Goal: Information Seeking & Learning: Learn about a topic

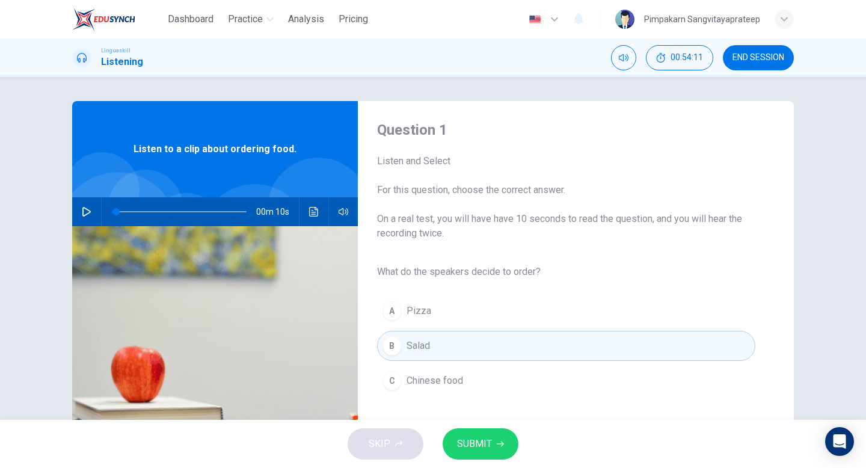
drag, startPoint x: 0, startPoint y: 0, endPoint x: 85, endPoint y: 216, distance: 232.1
click at [85, 216] on icon "button" at bounding box center [87, 212] width 10 height 10
type input "37"
click at [779, 57] on span "END SESSION" at bounding box center [759, 58] width 52 height 10
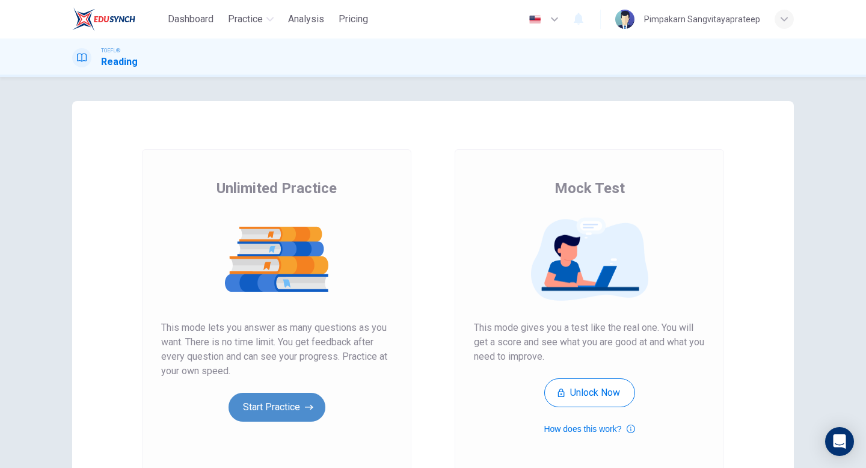
click at [270, 395] on button "Start Practice" at bounding box center [277, 407] width 97 height 29
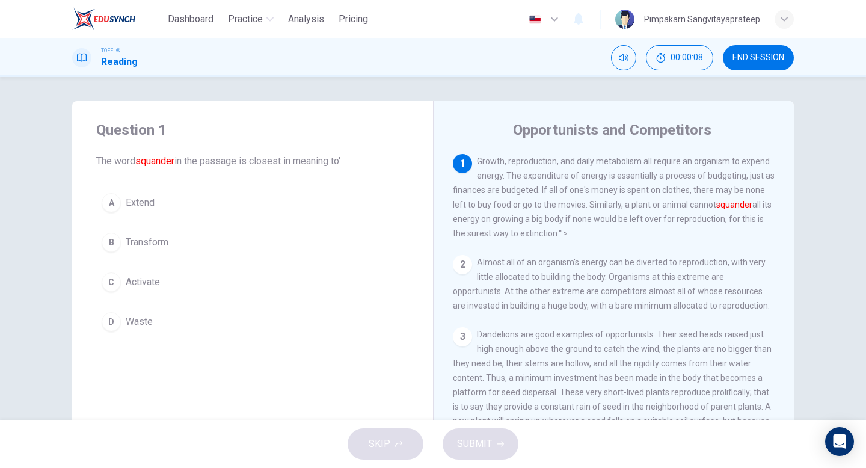
drag, startPoint x: 613, startPoint y: 209, endPoint x: 705, endPoint y: 207, distance: 92.1
click at [705, 207] on span "Growth, reproduction, and daily metabolism all require an organism to expend en…" at bounding box center [614, 197] width 322 height 82
click at [139, 325] on span "Waste" at bounding box center [139, 322] width 27 height 14
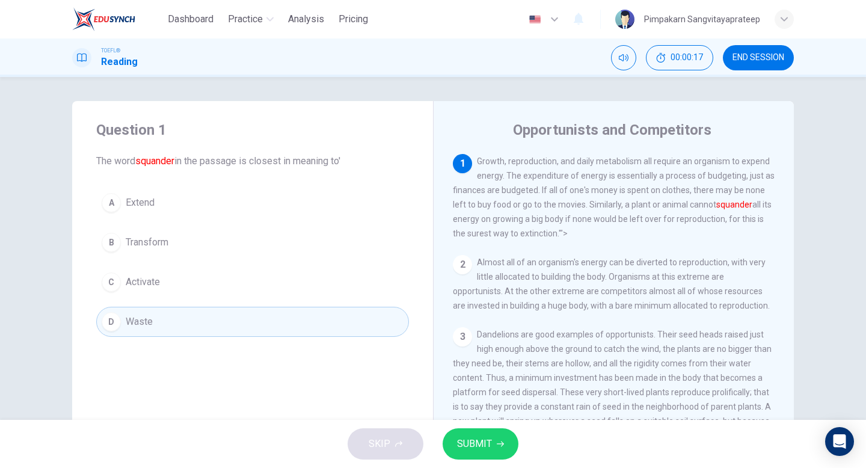
click at [471, 444] on span "SUBMIT" at bounding box center [474, 444] width 35 height 17
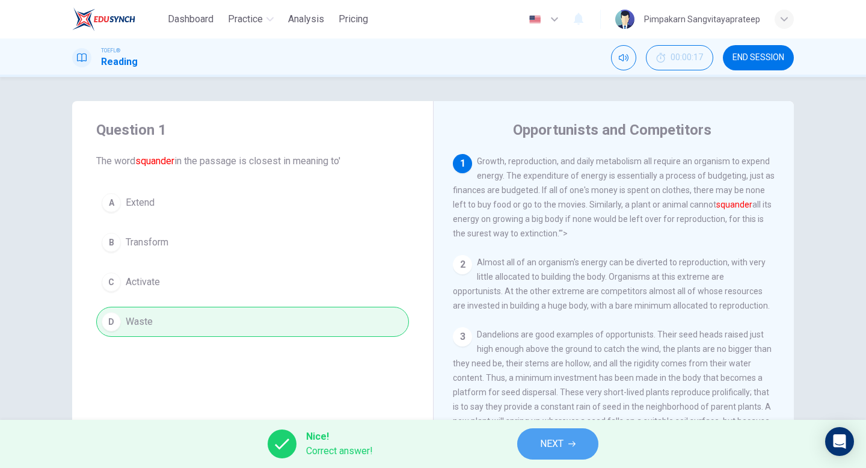
click at [576, 444] on button "NEXT" at bounding box center [557, 443] width 81 height 31
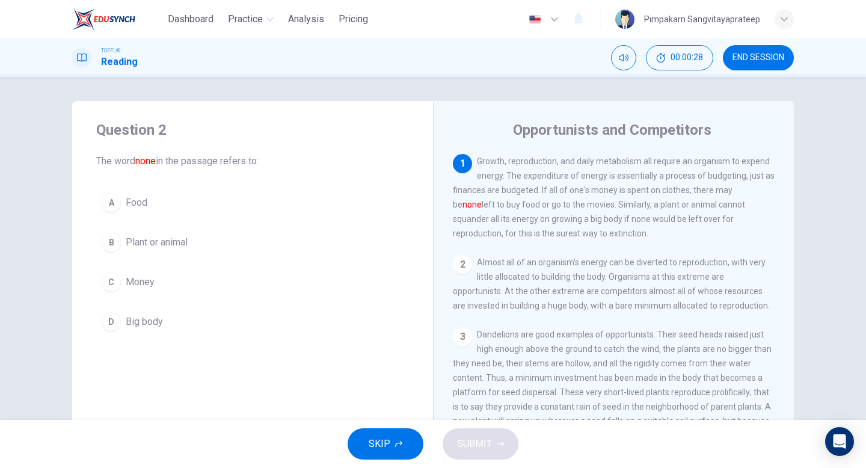
click at [144, 279] on span "Money" at bounding box center [140, 282] width 29 height 14
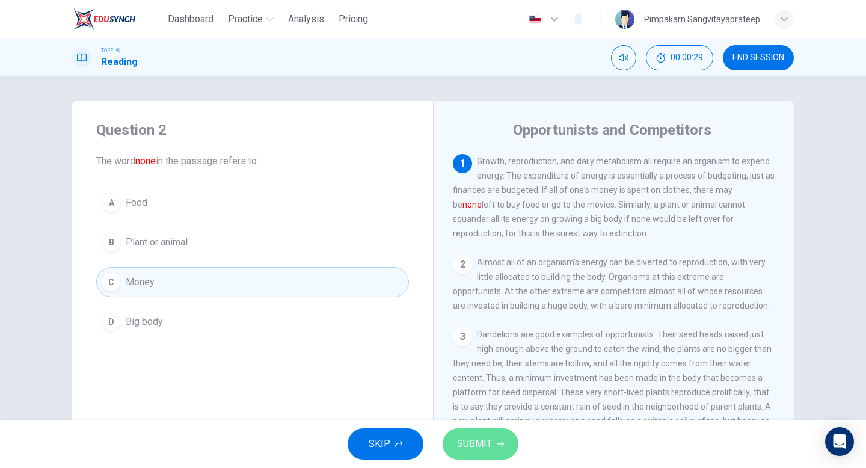
click at [481, 442] on span "SUBMIT" at bounding box center [474, 444] width 35 height 17
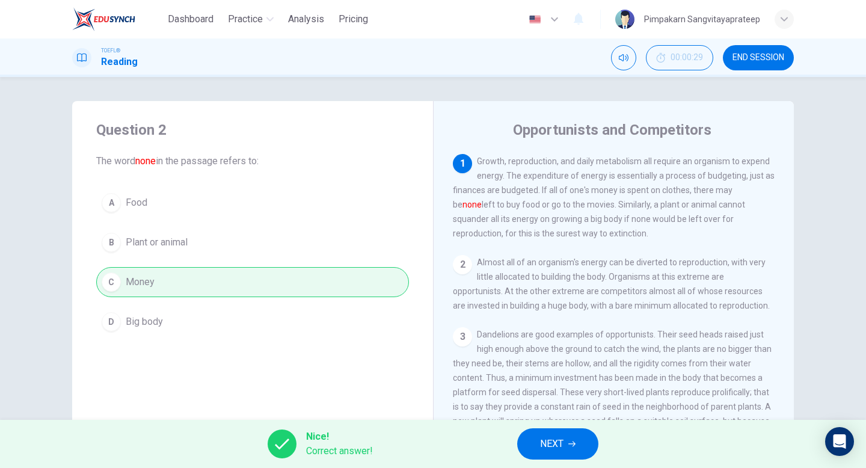
click at [556, 451] on span "NEXT" at bounding box center [551, 444] width 23 height 17
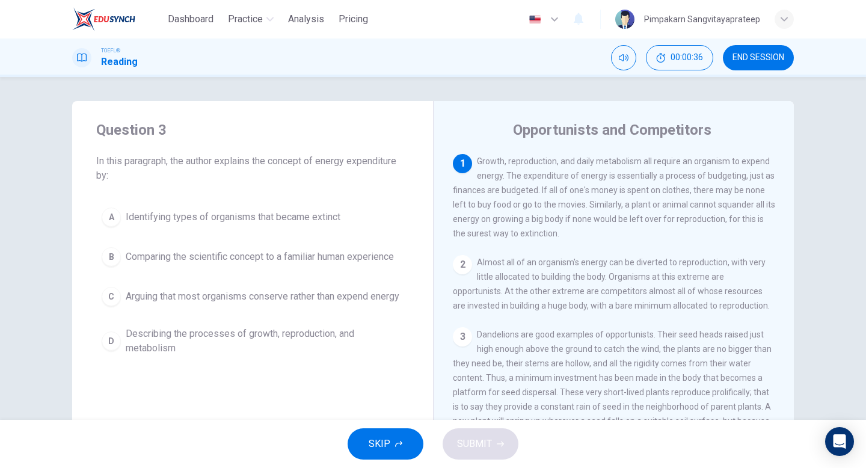
click at [490, 159] on span "Growth, reproduction, and daily metabolism all require an organism to expend en…" at bounding box center [614, 197] width 323 height 82
drag, startPoint x: 492, startPoint y: 190, endPoint x: 623, endPoint y: 190, distance: 131.2
click at [623, 190] on span "Growth, reproduction, and daily metabolism all require an organism to expend en…" at bounding box center [614, 197] width 323 height 82
drag, startPoint x: 495, startPoint y: 218, endPoint x: 703, endPoint y: 229, distance: 208.5
click at [703, 227] on div "1 Growth, reproduction, and daily metabolism all require an organism to expend …" at bounding box center [614, 197] width 323 height 87
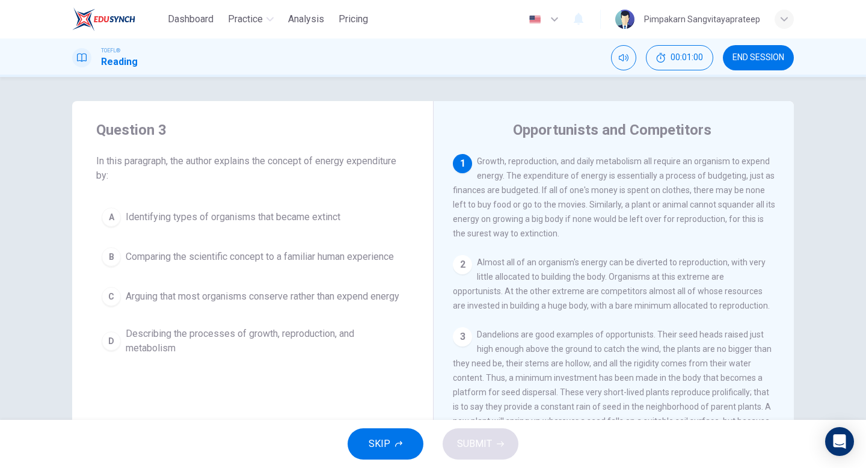
click at [701, 232] on div "1 Growth, reproduction, and daily metabolism all require an organism to expend …" at bounding box center [614, 197] width 323 height 87
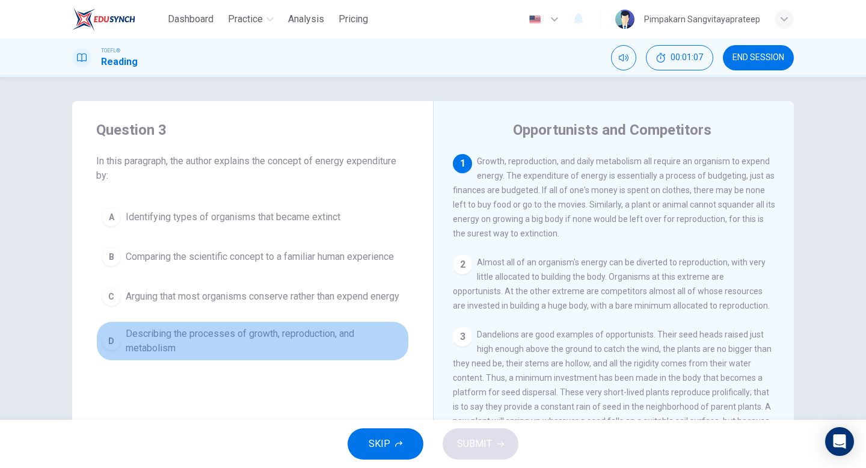
click at [307, 341] on span "Describing the processes of growth, reproduction, and metabolism" at bounding box center [265, 341] width 278 height 29
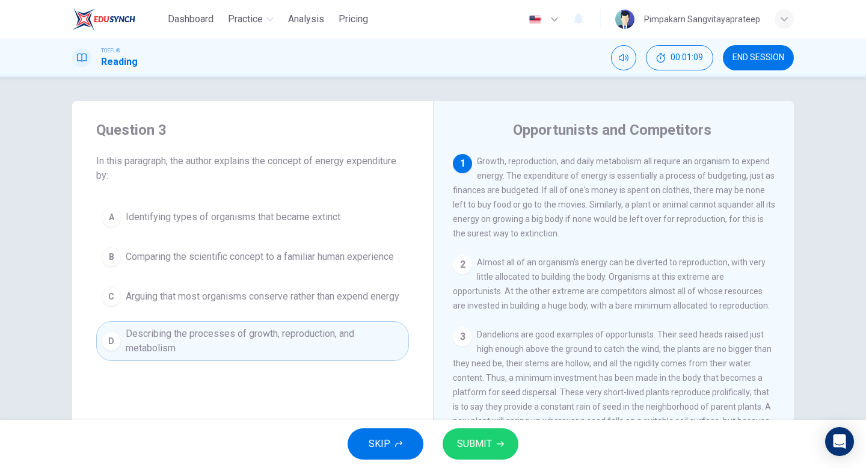
click at [494, 445] on button "SUBMIT" at bounding box center [481, 443] width 76 height 31
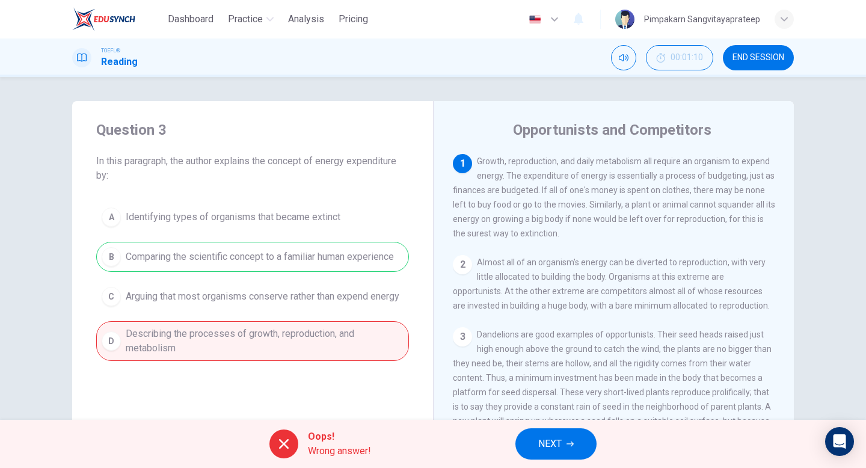
click at [551, 443] on span "NEXT" at bounding box center [550, 444] width 23 height 17
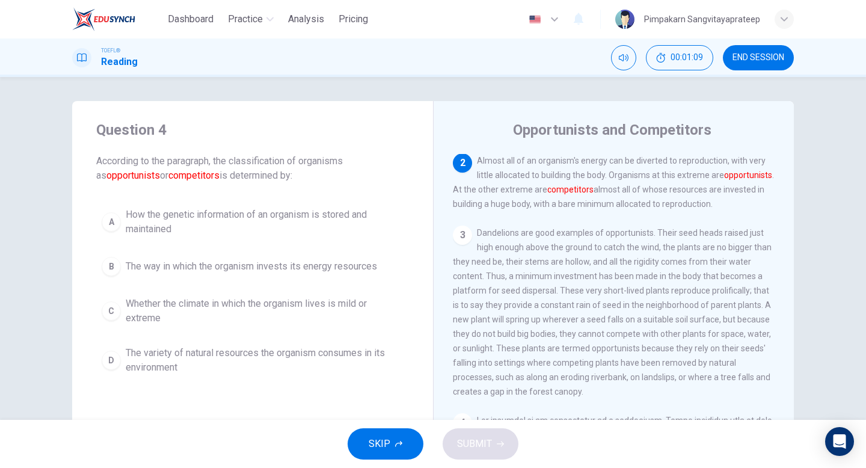
scroll to position [105, 0]
drag, startPoint x: 499, startPoint y: 176, endPoint x: 609, endPoint y: 176, distance: 110.1
click at [609, 176] on span "Almost all of an organism's energy can be diverted to reproduction, with very l…" at bounding box center [613, 179] width 321 height 53
drag, startPoint x: 595, startPoint y: 192, endPoint x: 765, endPoint y: 191, distance: 170.3
click at [765, 191] on div "2 Almost all of an organism's energy can be diverted to reproduction, with very…" at bounding box center [614, 179] width 323 height 58
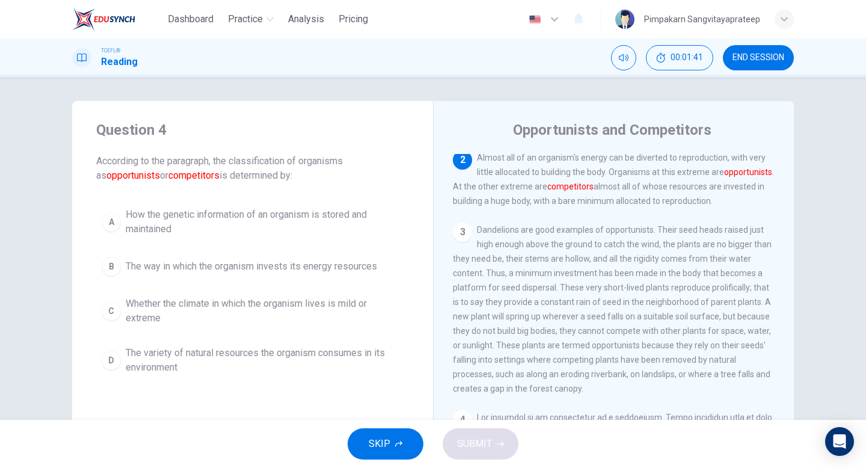
click at [148, 215] on span "How the genetic information of an organism is stored and maintained" at bounding box center [265, 222] width 278 height 29
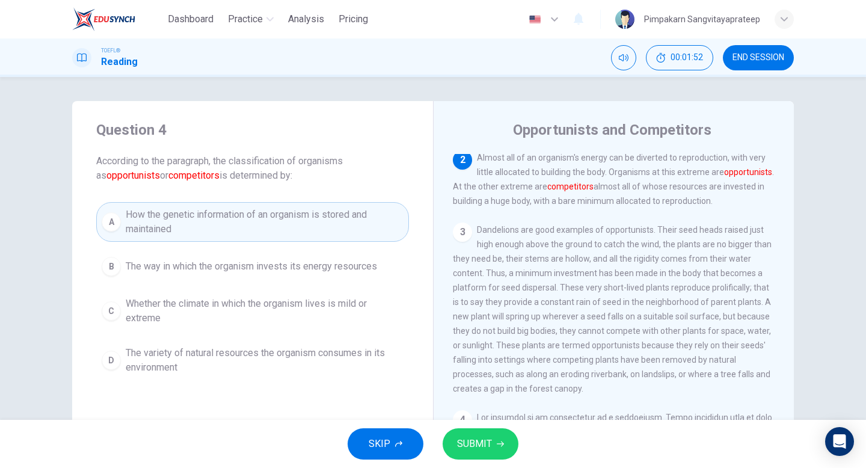
click at [283, 355] on span "The variety of natural resources the organism consumes in its environment" at bounding box center [265, 360] width 278 height 29
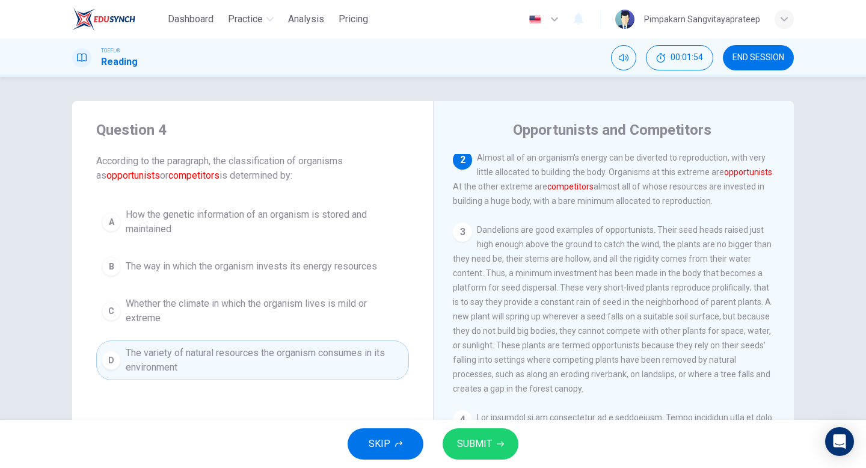
scroll to position [13, 0]
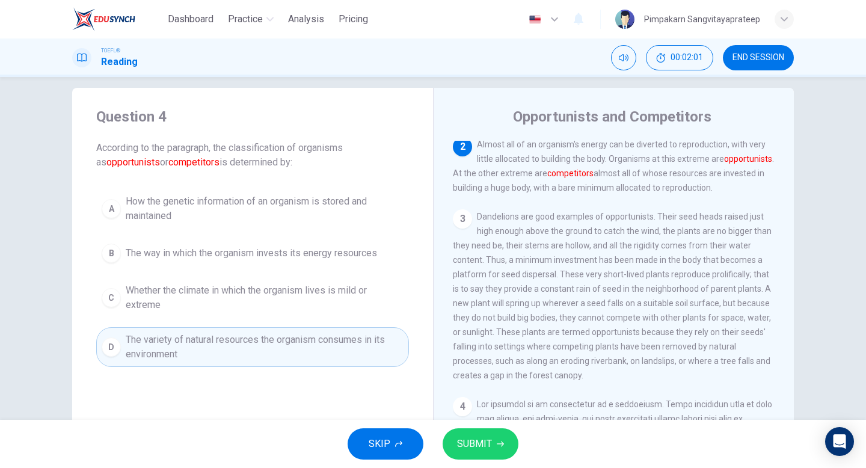
click at [474, 452] on button "SUBMIT" at bounding box center [481, 443] width 76 height 31
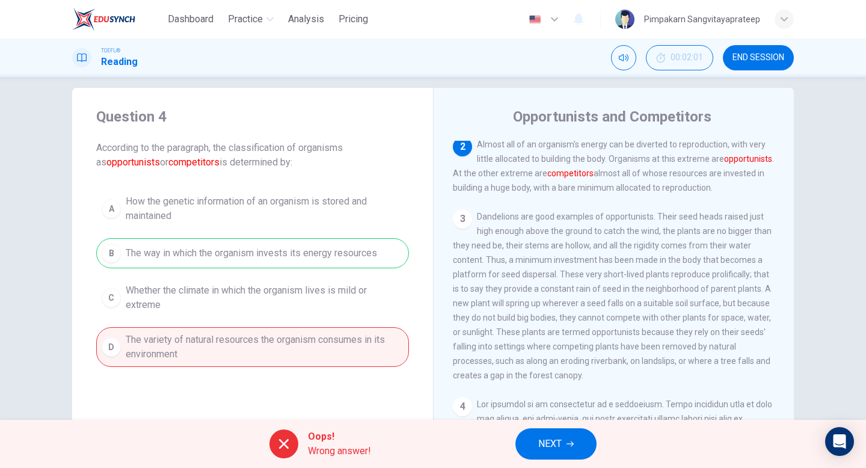
click at [575, 448] on button "NEXT" at bounding box center [556, 443] width 81 height 31
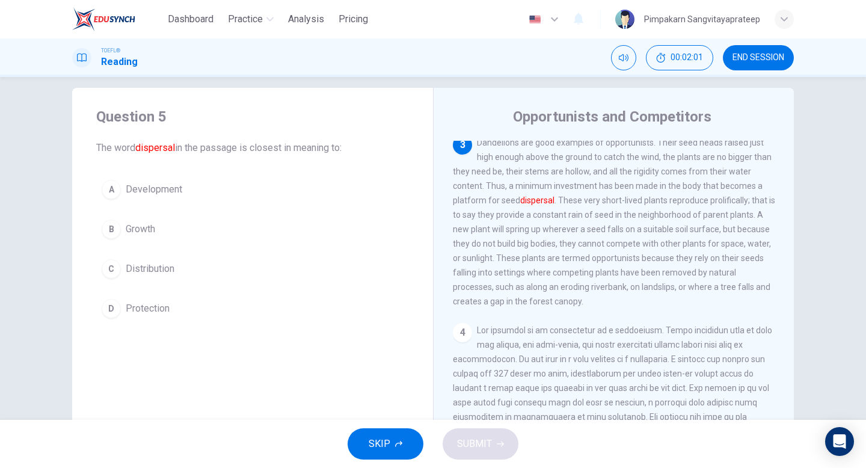
scroll to position [179, 0]
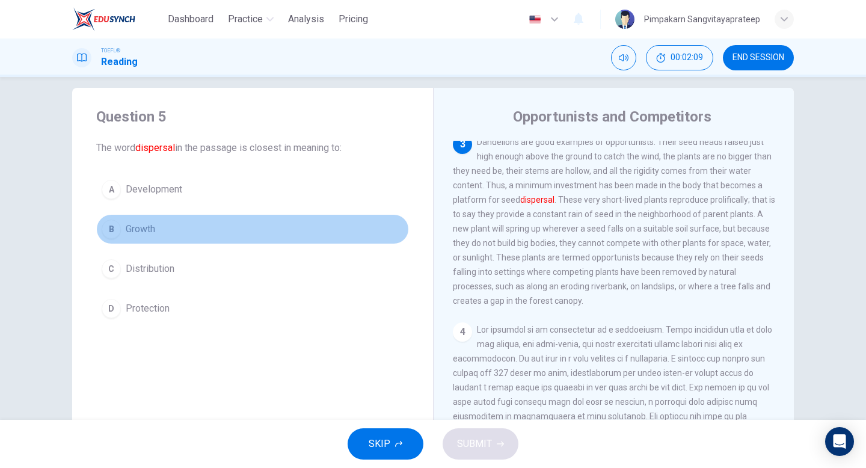
click at [138, 226] on span "Growth" at bounding box center [140, 229] width 29 height 14
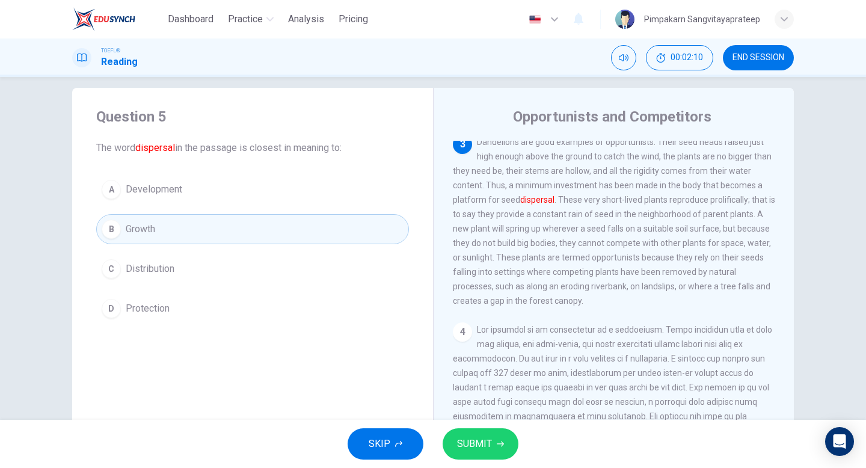
click at [150, 193] on span "Development" at bounding box center [154, 189] width 57 height 14
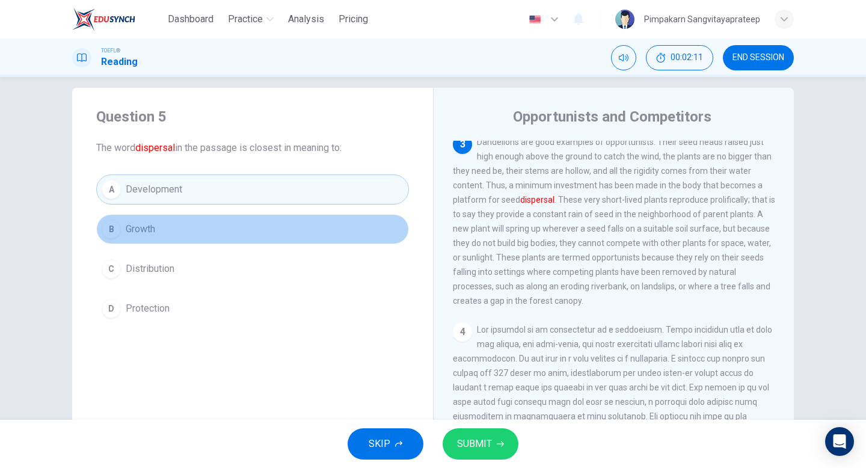
click at [139, 232] on span "Growth" at bounding box center [140, 229] width 29 height 14
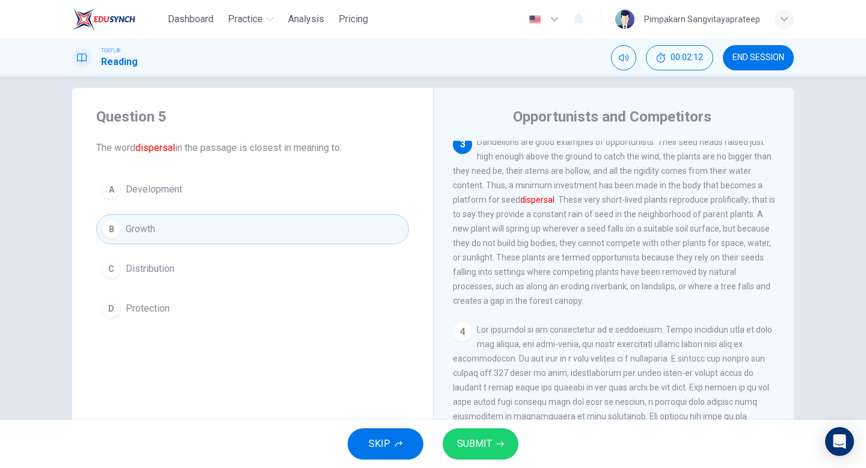
click at [485, 440] on span "SUBMIT" at bounding box center [474, 444] width 35 height 17
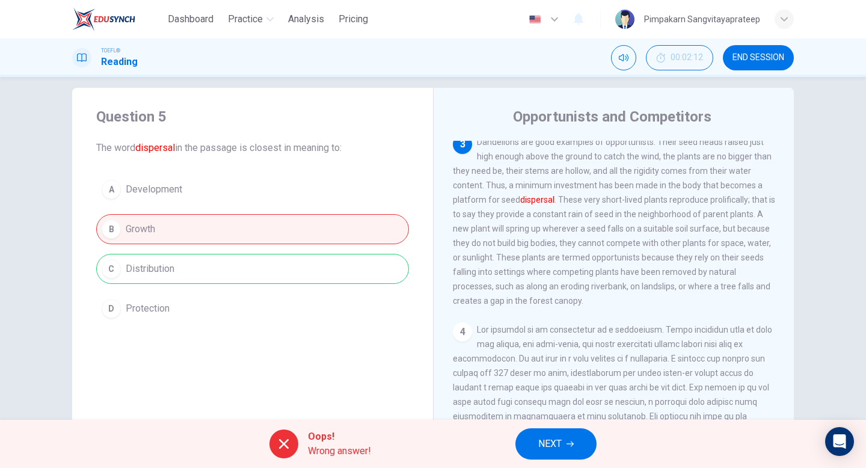
click at [560, 445] on span "NEXT" at bounding box center [550, 444] width 23 height 17
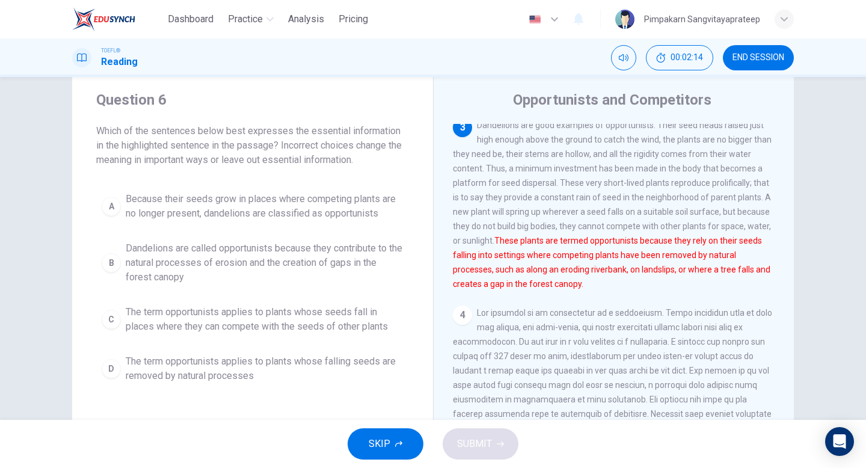
scroll to position [28, 0]
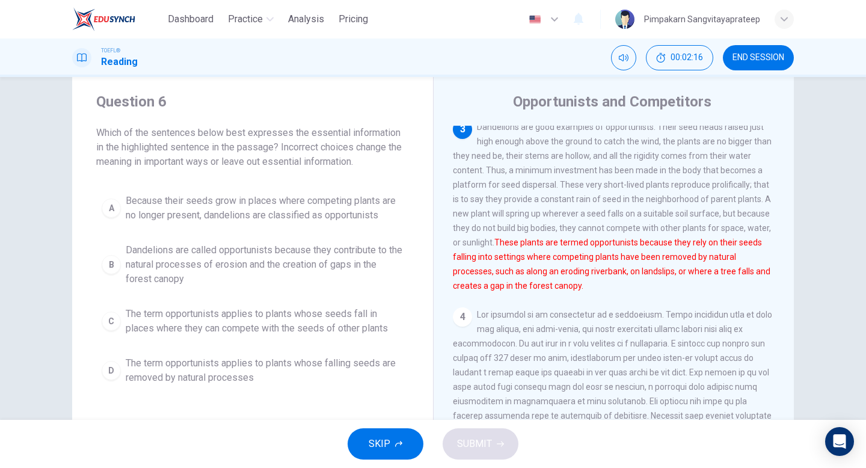
drag, startPoint x: 560, startPoint y: 250, endPoint x: 719, endPoint y: 253, distance: 158.9
click at [719, 253] on font "These plants are termed opportunists because they rely on their seeds falling i…" at bounding box center [612, 264] width 318 height 53
click at [596, 286] on font "These plants are termed opportunists because they rely on their seeds falling i…" at bounding box center [612, 263] width 318 height 53
drag, startPoint x: 164, startPoint y: 132, endPoint x: 274, endPoint y: 132, distance: 110.7
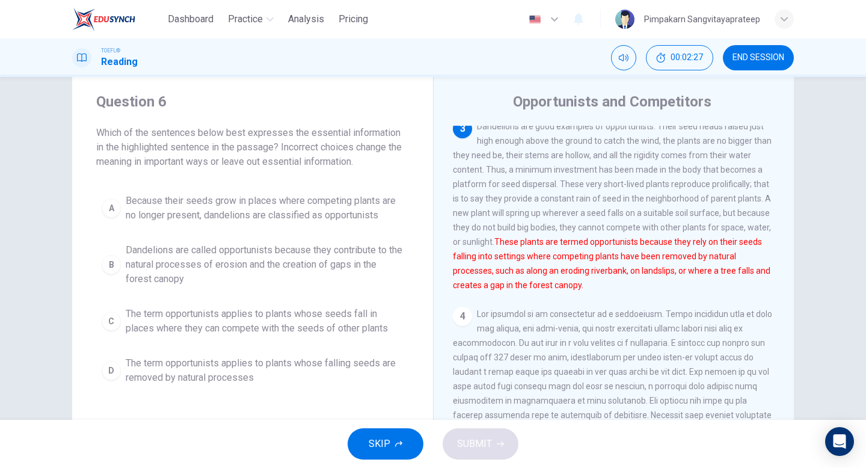
click at [275, 132] on span "Which of the sentences below best expresses the essential information in the hi…" at bounding box center [252, 147] width 313 height 43
click at [192, 386] on button "D The term opportunists applies to plants whose falling seeds are removed by na…" at bounding box center [252, 371] width 313 height 40
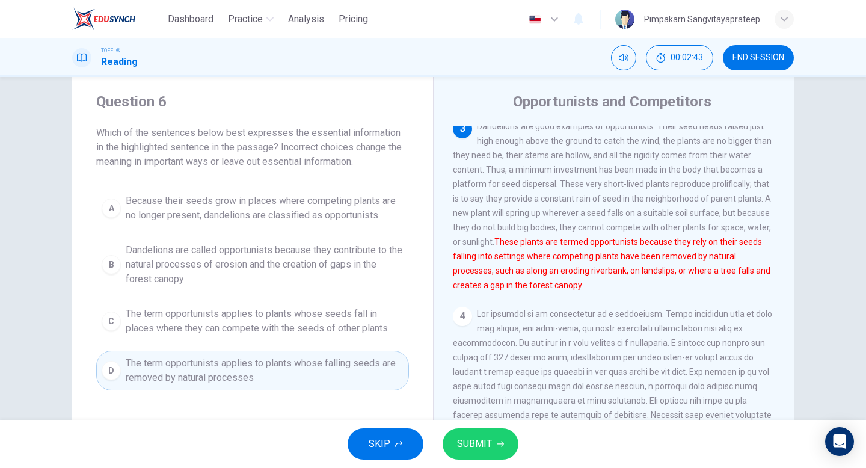
click at [193, 374] on span "The term opportunists applies to plants whose falling seeds are removed by natu…" at bounding box center [265, 370] width 278 height 29
click at [478, 447] on span "SUBMIT" at bounding box center [474, 444] width 35 height 17
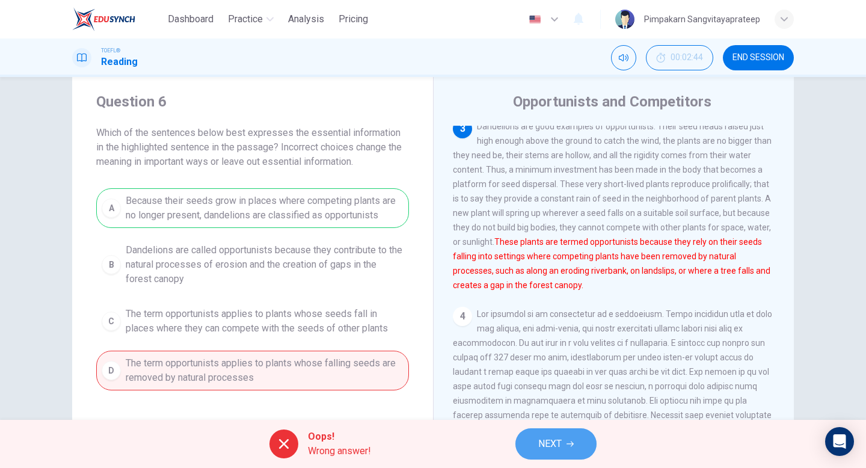
click at [578, 450] on button "NEXT" at bounding box center [556, 443] width 81 height 31
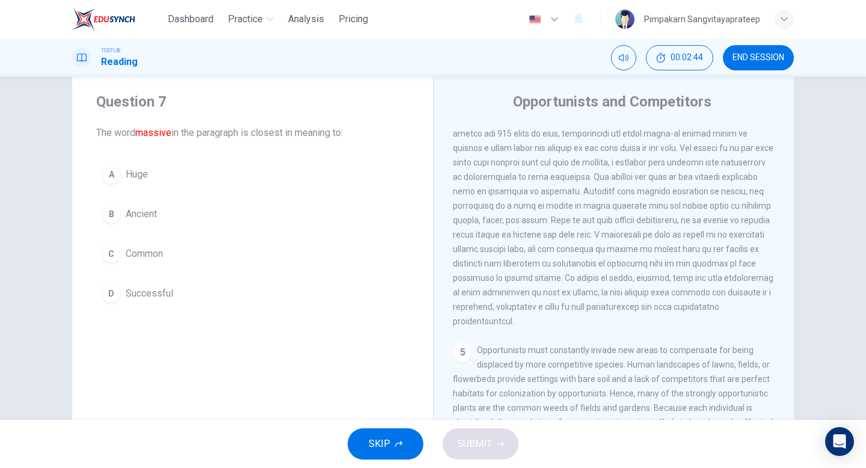
scroll to position [404, 0]
click at [138, 178] on span "Huge" at bounding box center [137, 174] width 22 height 14
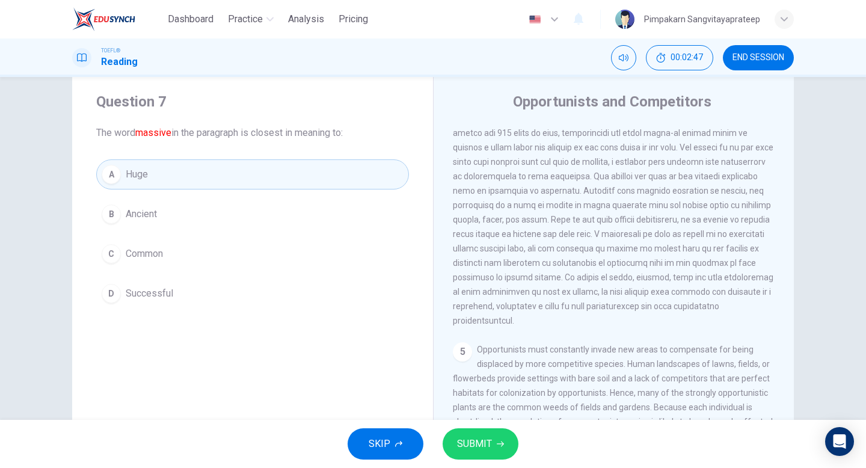
click at [490, 449] on span "SUBMIT" at bounding box center [474, 444] width 35 height 17
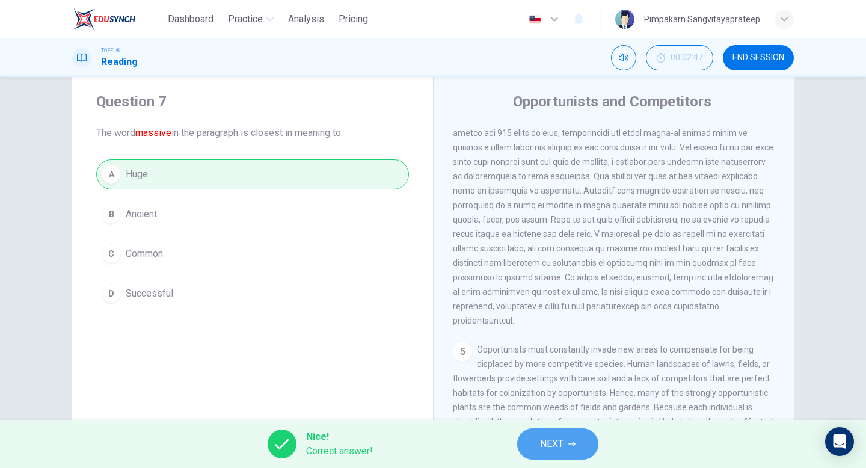
click at [543, 439] on span "NEXT" at bounding box center [551, 444] width 23 height 17
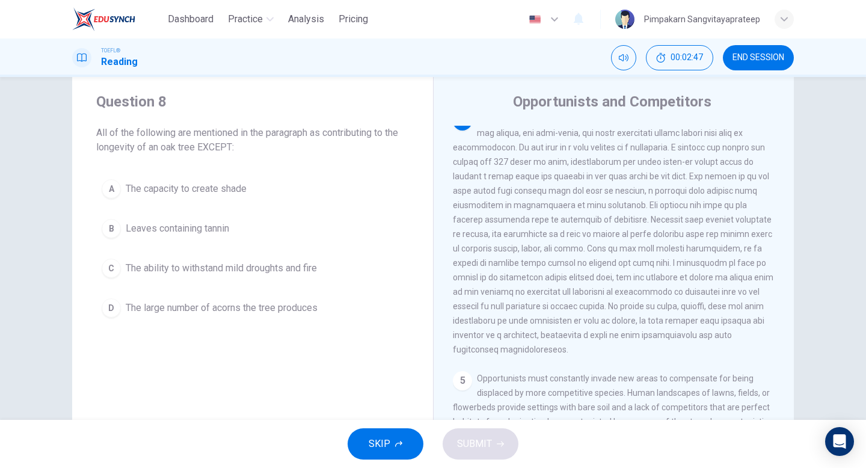
scroll to position [374, 0]
drag, startPoint x: 113, startPoint y: 133, endPoint x: 255, endPoint y: 132, distance: 142.0
click at [255, 133] on span "All of the following are mentioned in the paragraph as contributing to the long…" at bounding box center [252, 140] width 313 height 29
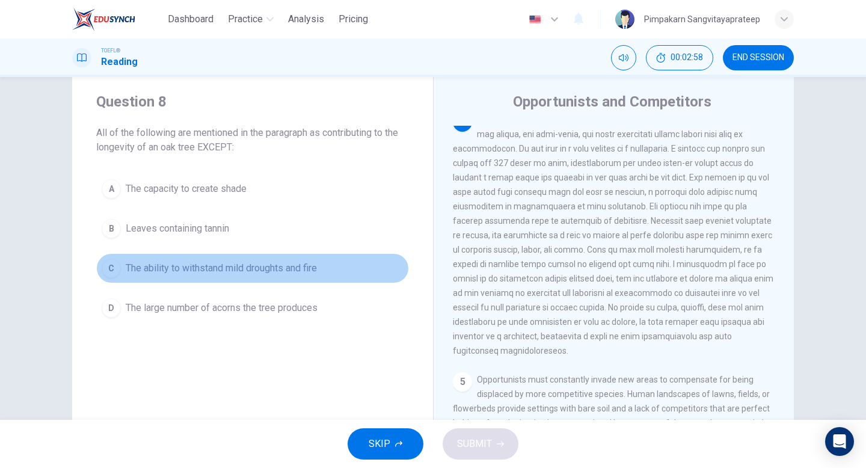
click at [244, 271] on span "The ability to withstand mild droughts and fire" at bounding box center [221, 268] width 191 height 14
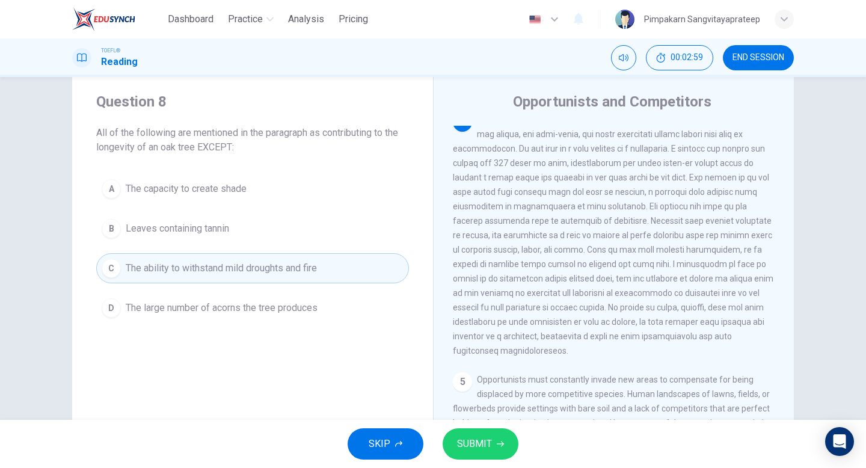
click at [264, 315] on span "The large number of acorns the tree produces" at bounding box center [222, 308] width 192 height 14
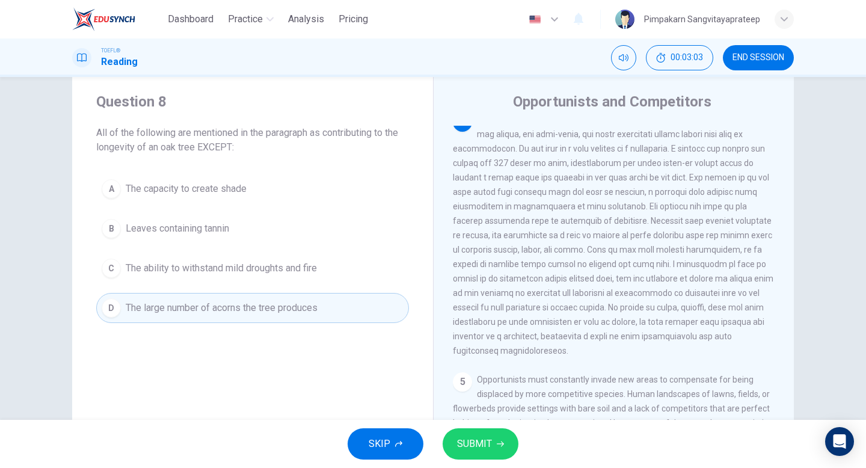
drag, startPoint x: 318, startPoint y: 135, endPoint x: 380, endPoint y: 135, distance: 62.6
click at [380, 135] on span "All of the following are mentioned in the paragraph as contributing to the long…" at bounding box center [252, 140] width 313 height 29
click at [331, 134] on span "All of the following are mentioned in the paragraph as contributing to the long…" at bounding box center [252, 140] width 313 height 29
drag, startPoint x: 534, startPoint y: 151, endPoint x: 581, endPoint y: 151, distance: 47.5
click at [581, 151] on span at bounding box center [613, 235] width 321 height 241
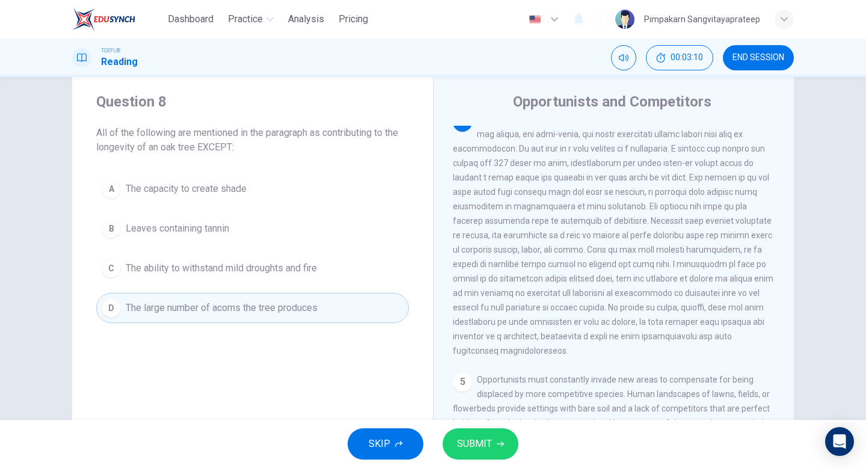
drag, startPoint x: 497, startPoint y: 149, endPoint x: 563, endPoint y: 149, distance: 66.2
click at [563, 149] on span at bounding box center [613, 235] width 321 height 241
click at [221, 195] on span "The capacity to create shade" at bounding box center [186, 189] width 121 height 14
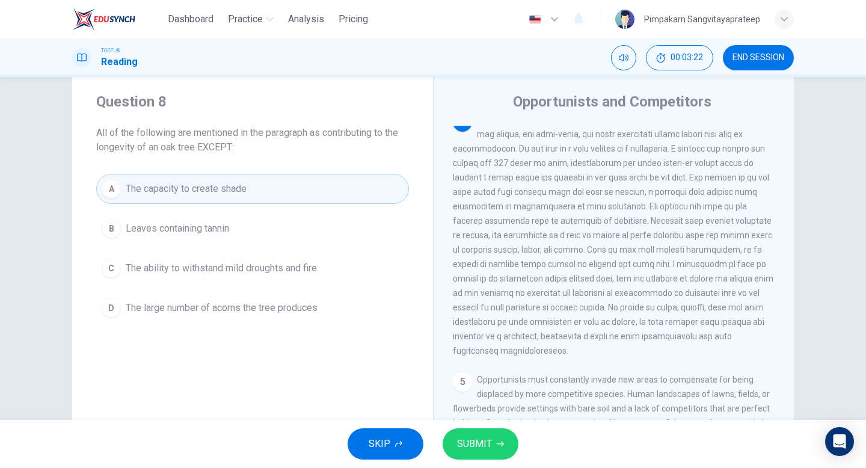
click at [211, 227] on span "Leaves containing tannin" at bounding box center [177, 228] width 103 height 14
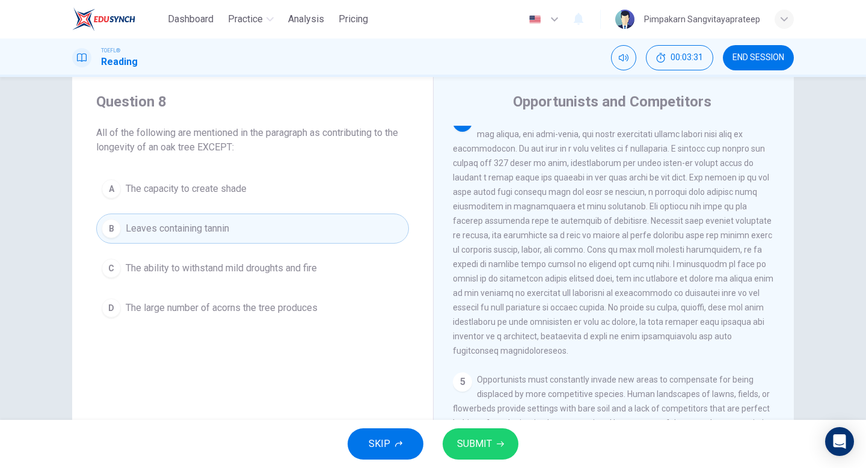
drag, startPoint x: 528, startPoint y: 251, endPoint x: 654, endPoint y: 270, distance: 127.1
click at [654, 270] on span at bounding box center [613, 235] width 321 height 241
click at [313, 275] on span "The ability to withstand mild droughts and fire" at bounding box center [221, 268] width 191 height 14
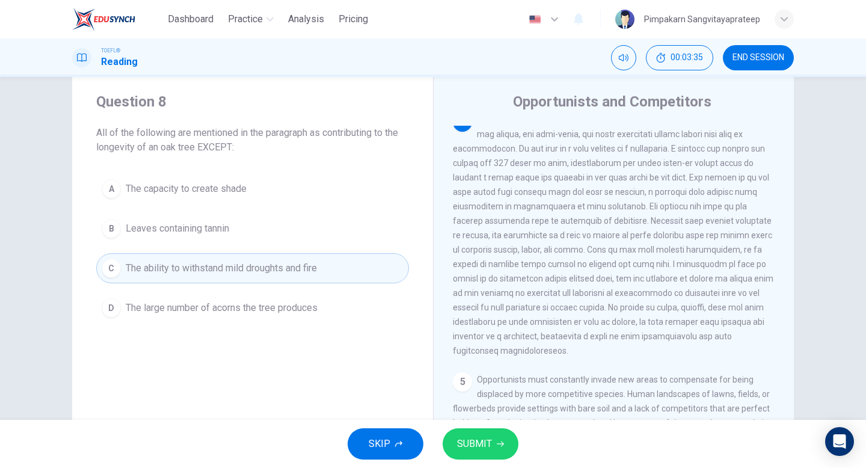
click at [229, 226] on span "Leaves containing tannin" at bounding box center [177, 228] width 103 height 14
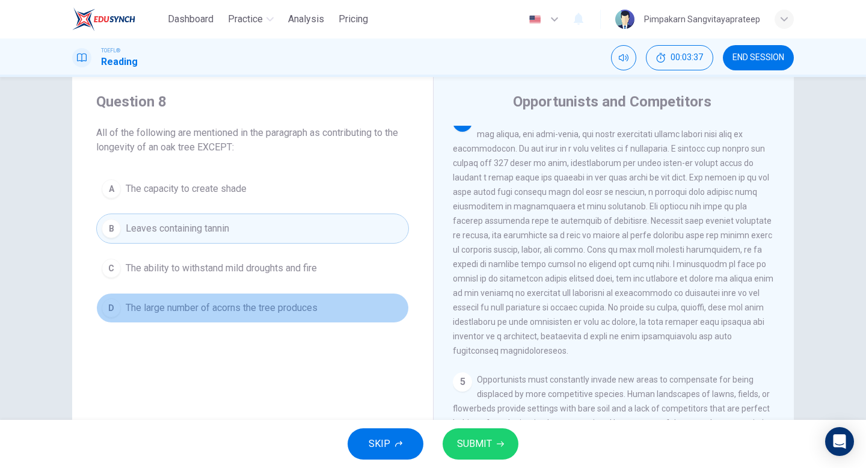
click at [251, 312] on span "The large number of acorns the tree produces" at bounding box center [222, 308] width 192 height 14
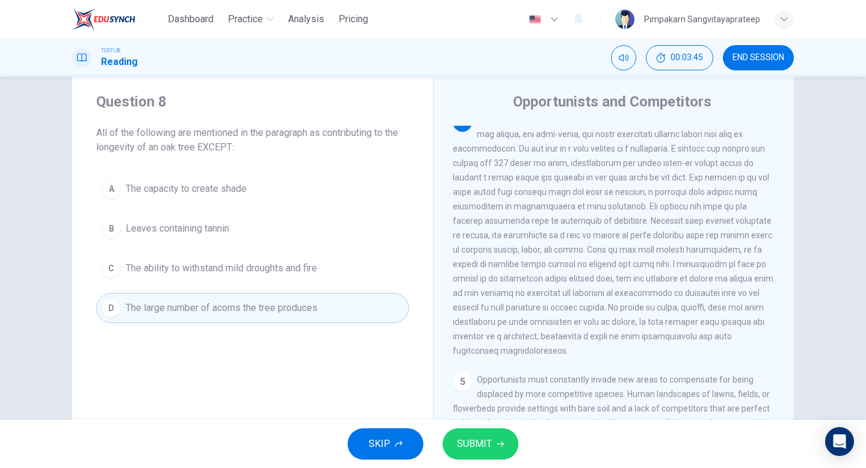
click at [209, 181] on button "A The capacity to create shade" at bounding box center [252, 189] width 313 height 30
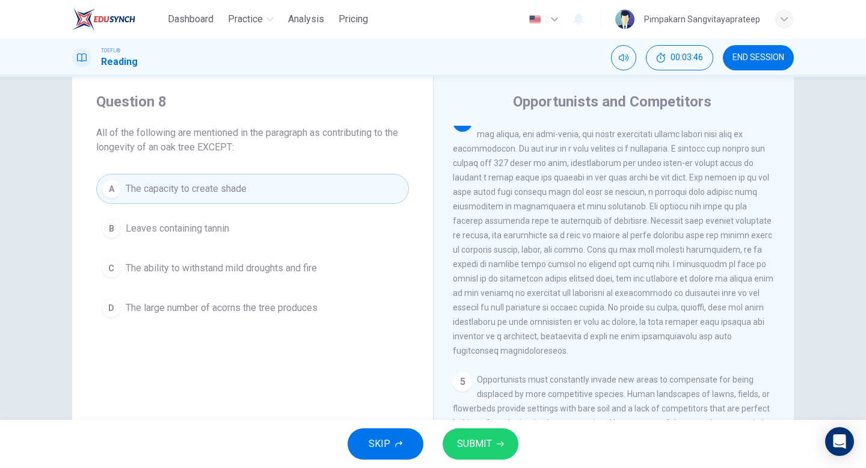
click at [475, 429] on button "SUBMIT" at bounding box center [481, 443] width 76 height 31
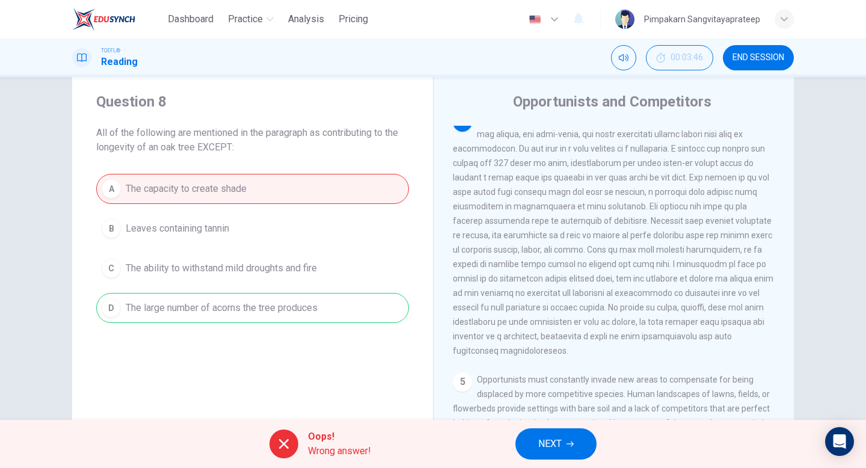
click at [566, 451] on button "NEXT" at bounding box center [556, 443] width 81 height 31
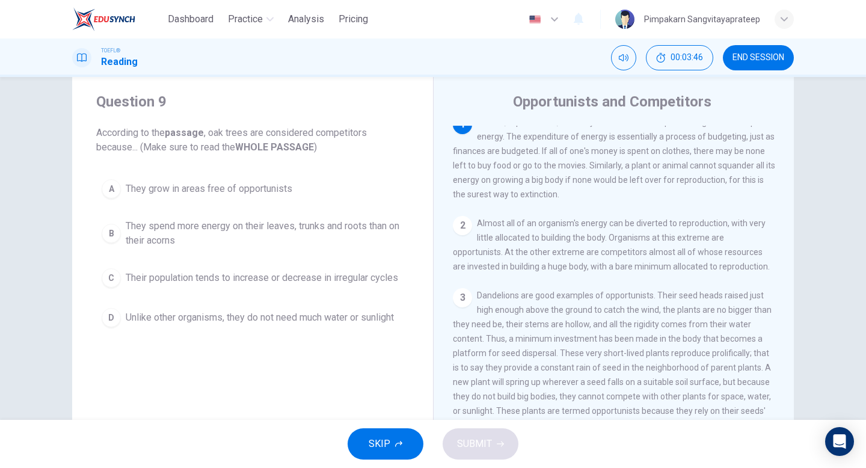
scroll to position [0, 0]
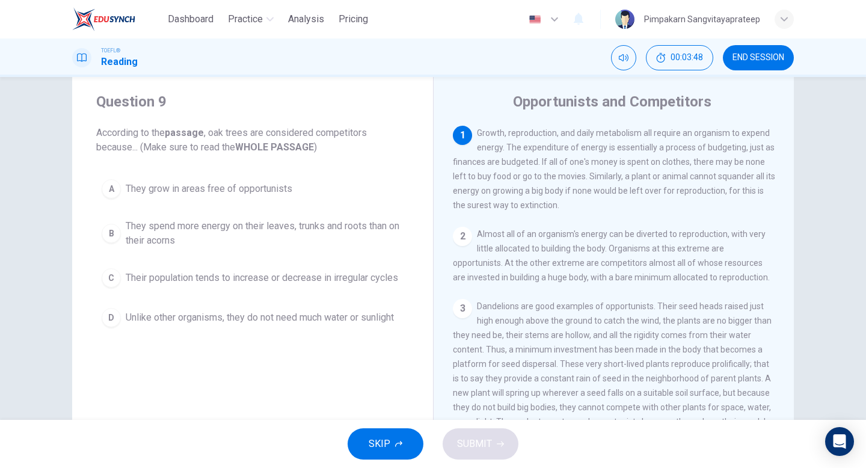
drag, startPoint x: 247, startPoint y: 145, endPoint x: 329, endPoint y: 145, distance: 81.8
click at [329, 145] on span "According to the passage , oak trees are considered competitors because... (Mak…" at bounding box center [252, 140] width 313 height 29
click at [175, 235] on span "They spend more energy on their leaves, trunks and roots than on their acorns" at bounding box center [265, 233] width 278 height 29
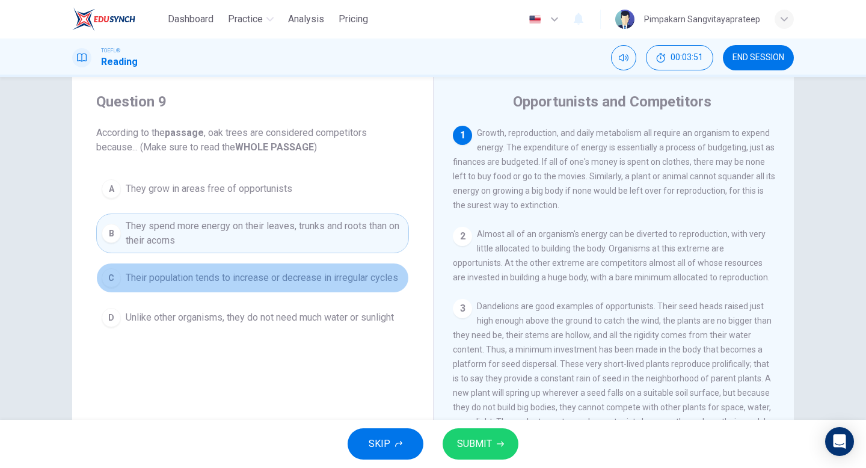
click at [179, 286] on button "C Their population tends to increase or decrease in irregular cycles" at bounding box center [252, 278] width 313 height 30
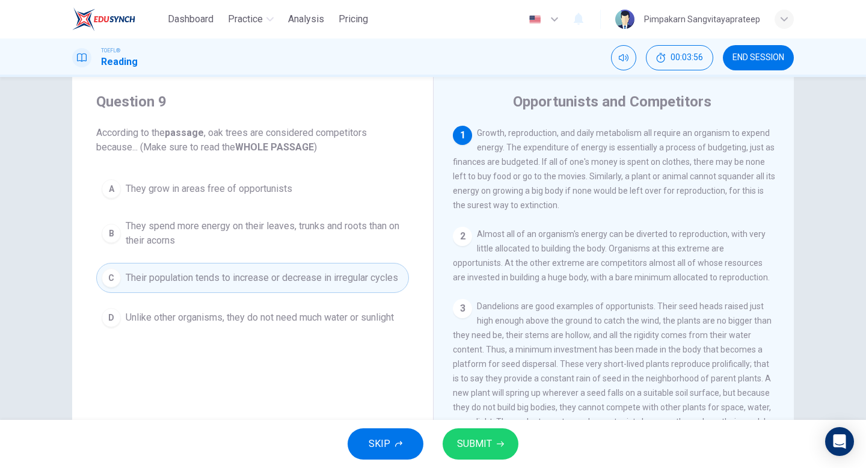
click at [252, 193] on span "They grow in areas free of opportunists" at bounding box center [209, 189] width 167 height 14
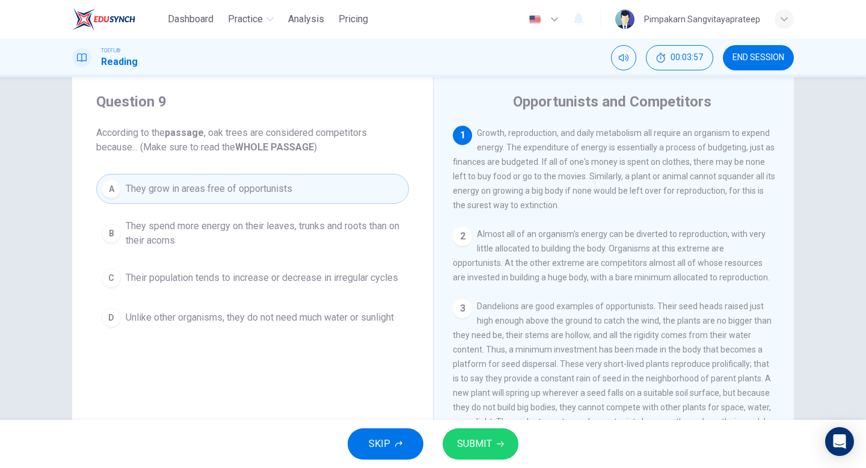
click at [271, 233] on span "They spend more energy on their leaves, trunks and roots than on their acorns" at bounding box center [265, 233] width 278 height 29
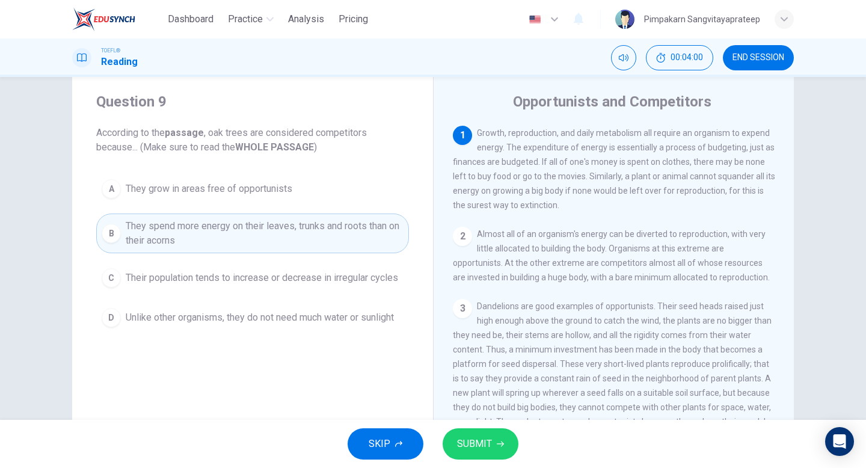
click at [458, 428] on button "SUBMIT" at bounding box center [481, 443] width 76 height 31
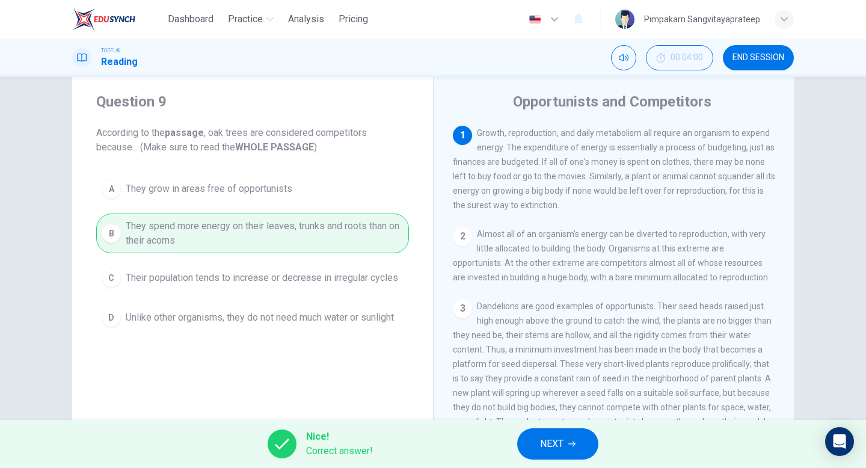
click at [560, 450] on span "NEXT" at bounding box center [551, 444] width 23 height 17
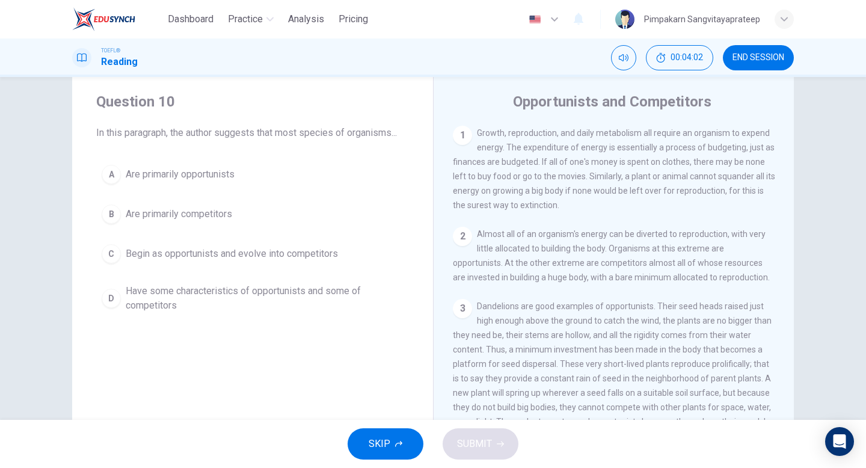
scroll to position [538, 0]
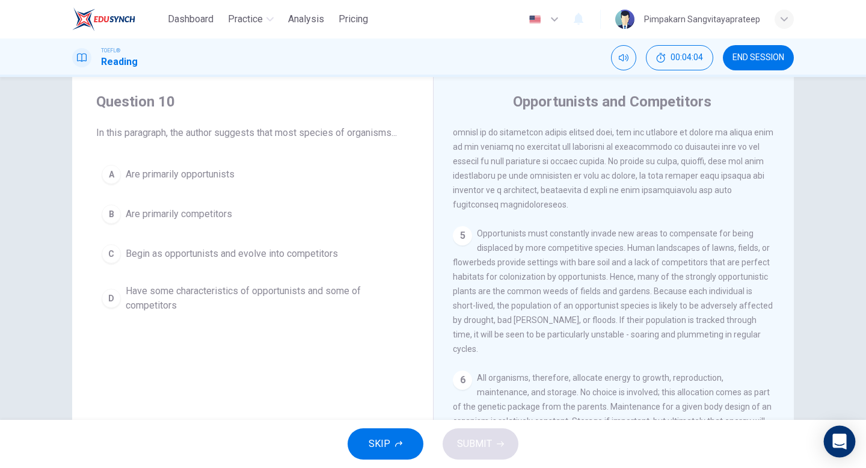
click at [843, 439] on icon "Open Intercom Messenger" at bounding box center [840, 442] width 14 height 16
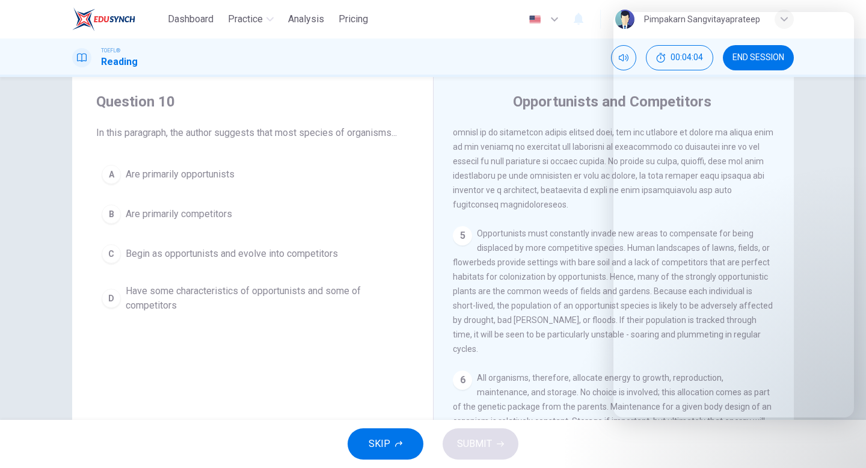
click at [585, 39] on div "TOEFL® Reading 00:04:04 END SESSION" at bounding box center [433, 58] width 866 height 39
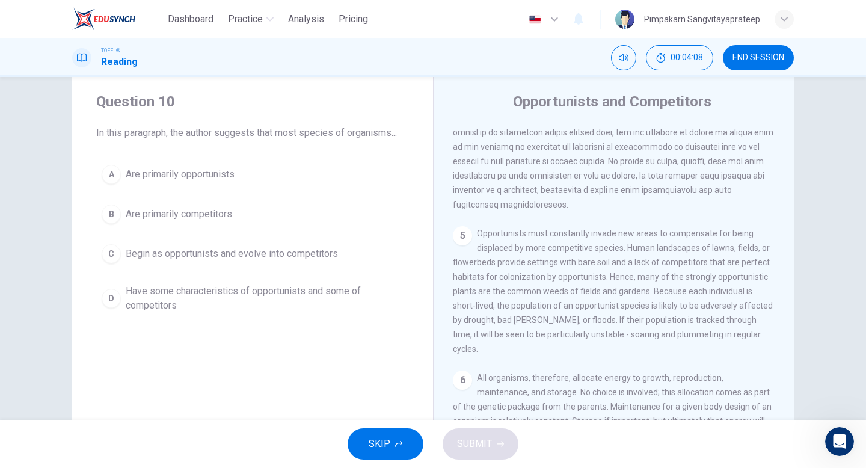
scroll to position [0, 0]
click at [762, 63] on button "END SESSION" at bounding box center [758, 57] width 71 height 25
